Goal: Task Accomplishment & Management: Use online tool/utility

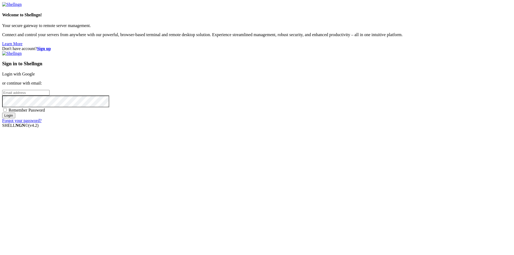
click at [35, 76] on link "Login with Google" at bounding box center [18, 74] width 33 height 5
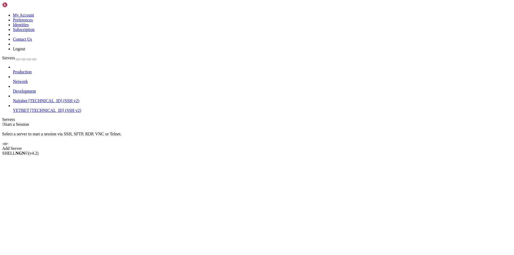
click at [29, 108] on span "YETBET" at bounding box center [21, 110] width 16 height 5
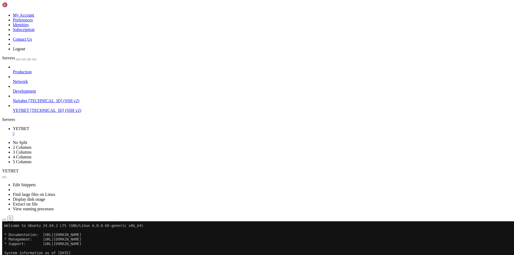
drag, startPoint x: 148, startPoint y: 345, endPoint x: 153, endPoint y: 343, distance: 5.0
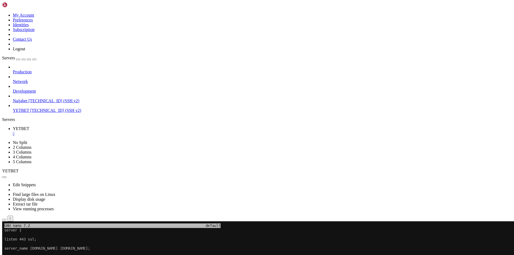
scroll to position [82, 0]
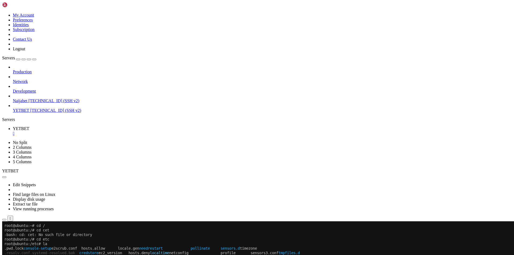
scroll to position [132, 0]
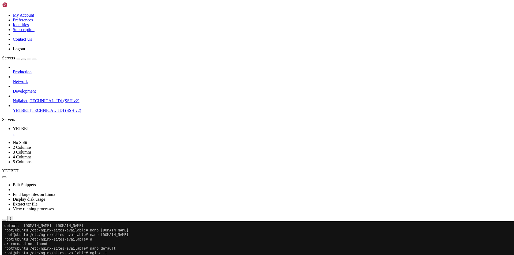
scroll to position [300, 0]
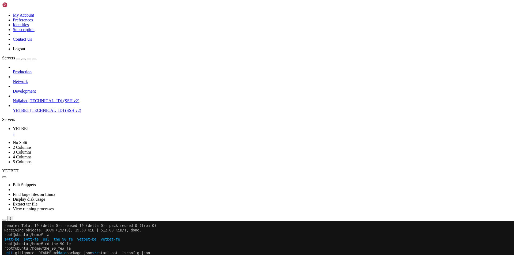
scroll to position [419, 0]
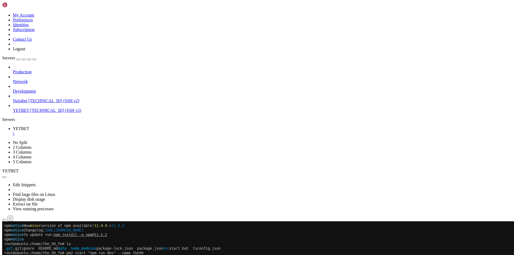
scroll to position [487, 0]
